Goal: Transaction & Acquisition: Purchase product/service

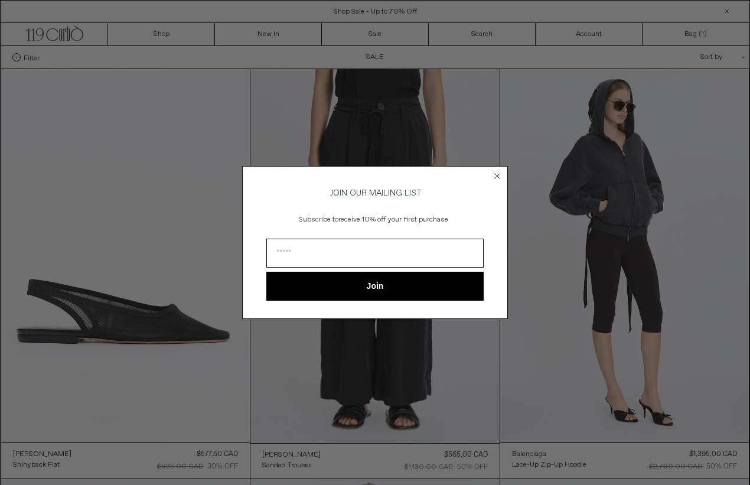
click at [496, 174] on icon "Close dialog" at bounding box center [497, 176] width 5 height 5
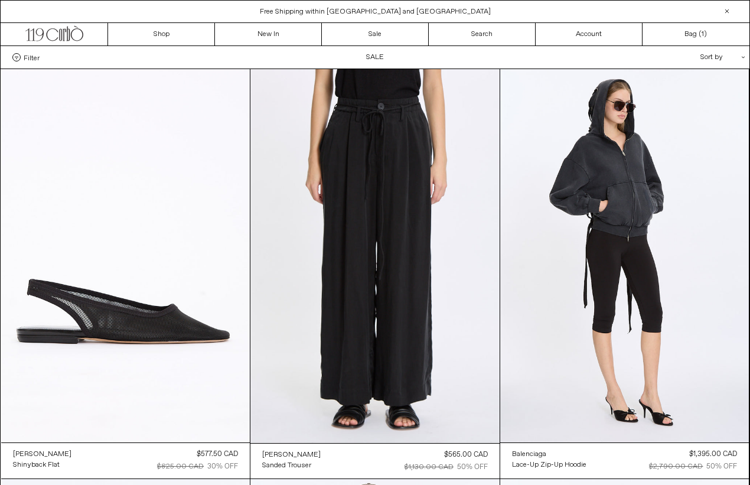
click at [716, 57] on div "Sort by .cls-1{fill:#231f20}" at bounding box center [684, 57] width 106 height 22
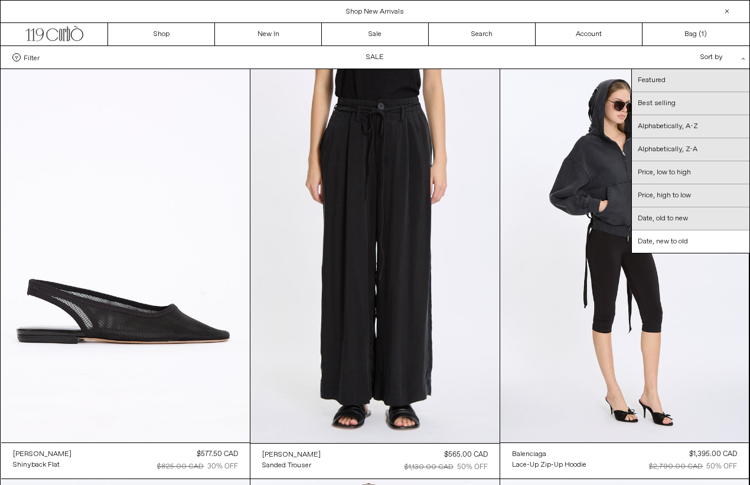
click at [30, 60] on span "Filter" at bounding box center [32, 57] width 16 height 8
click at [0, 0] on select "**********" at bounding box center [0, 0] width 0 height 0
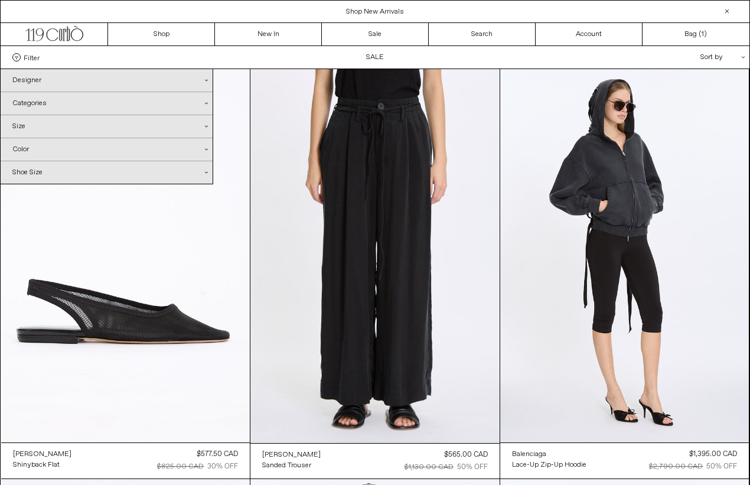
click at [41, 79] on div "Designer .cls-1{fill:#231f20}" at bounding box center [107, 80] width 212 height 22
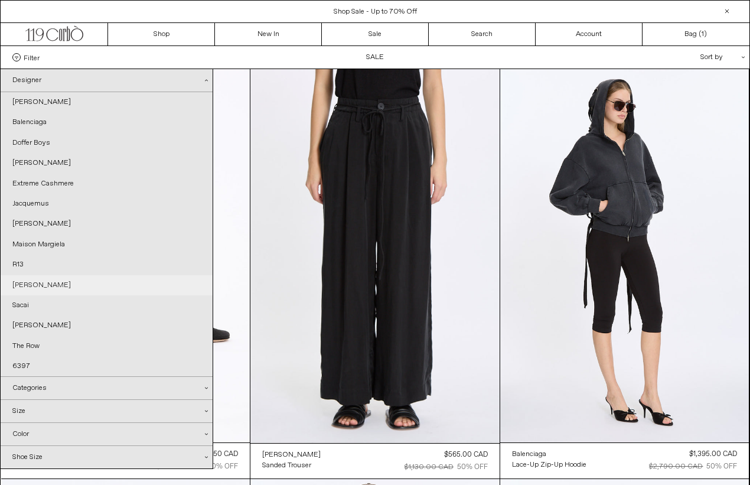
click at [30, 279] on link "[PERSON_NAME]" at bounding box center [107, 285] width 212 height 20
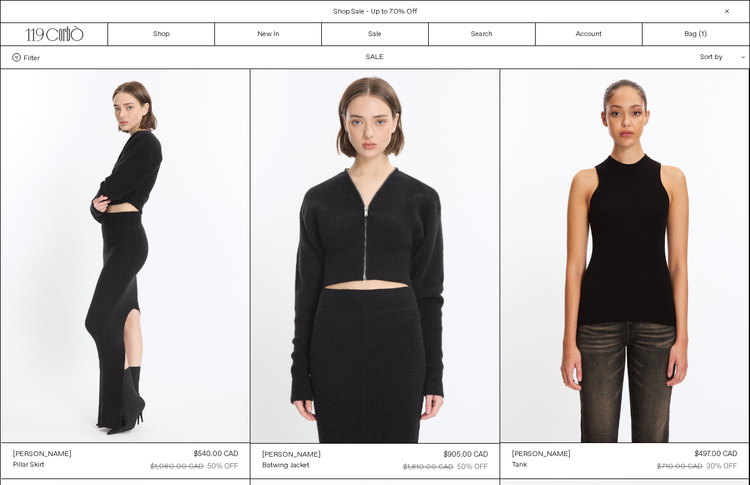
click at [709, 60] on div "Sort by .cls-1{fill:#231f20}" at bounding box center [684, 57] width 106 height 22
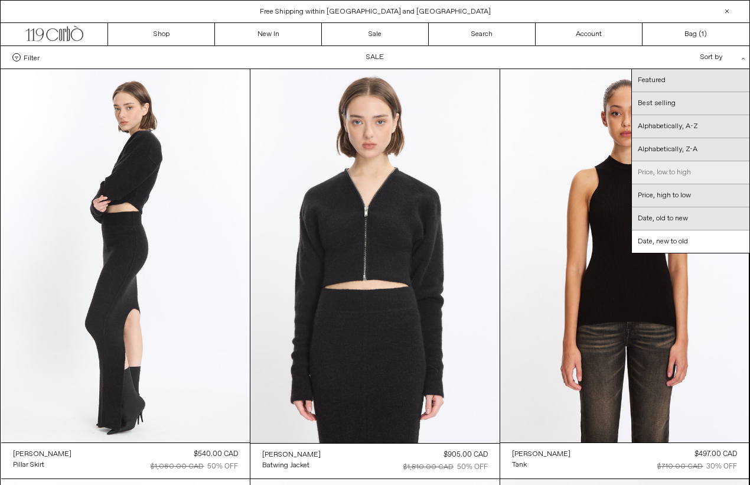
click at [651, 171] on link "Price, low to high" at bounding box center [691, 172] width 118 height 23
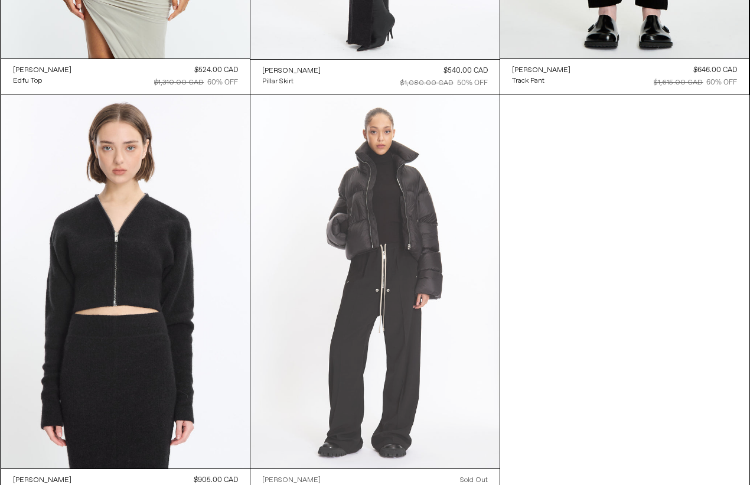
scroll to position [2024, 0]
